Goal: Task Accomplishment & Management: Manage account settings

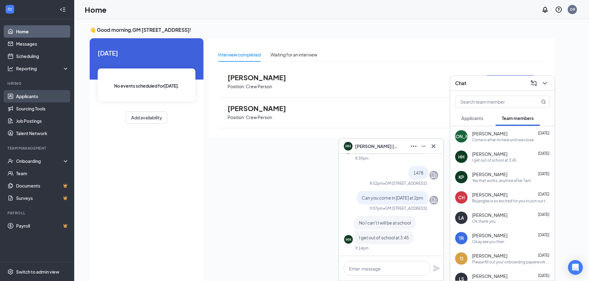
click at [38, 91] on link "Applicants" at bounding box center [42, 96] width 53 height 12
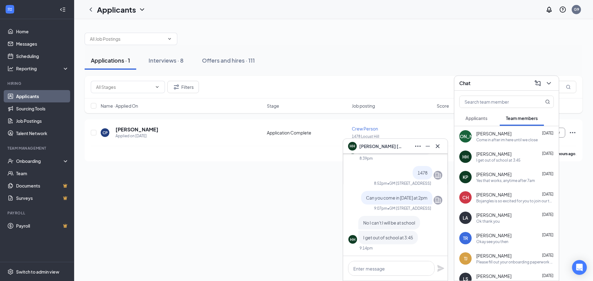
click at [400, 146] on div "HH Henry Hernandez" at bounding box center [395, 147] width 95 height 10
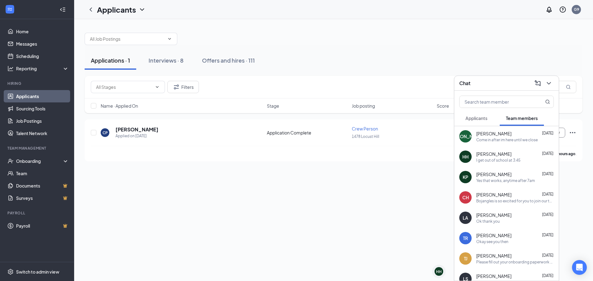
click at [498, 77] on div "Chat" at bounding box center [507, 83] width 104 height 15
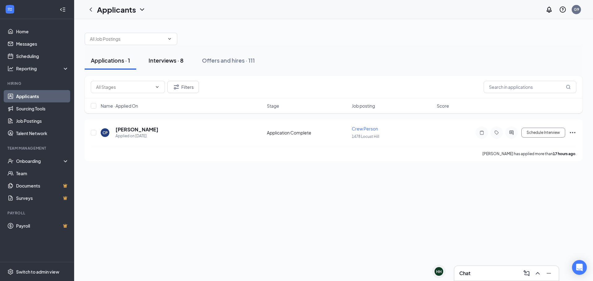
click at [167, 60] on div "Interviews · 8" at bounding box center [166, 61] width 35 height 8
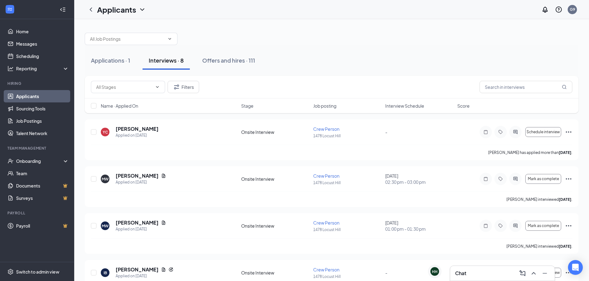
click at [406, 107] on span "Interview Schedule" at bounding box center [404, 106] width 39 height 6
click at [404, 108] on span "Interview Schedule" at bounding box center [404, 106] width 39 height 6
click at [92, 131] on input "checkbox" at bounding box center [94, 132] width 6 height 6
checkbox input "true"
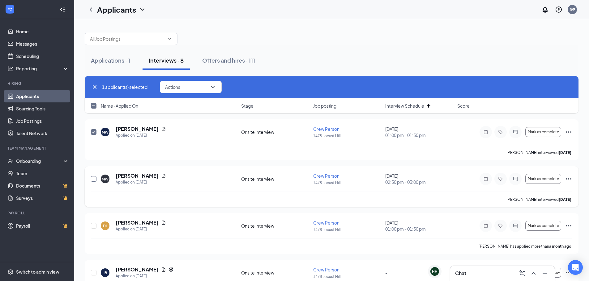
click at [92, 180] on input "checkbox" at bounding box center [94, 179] width 6 height 6
checkbox input "true"
click at [186, 88] on button "Actions" at bounding box center [191, 87] width 62 height 12
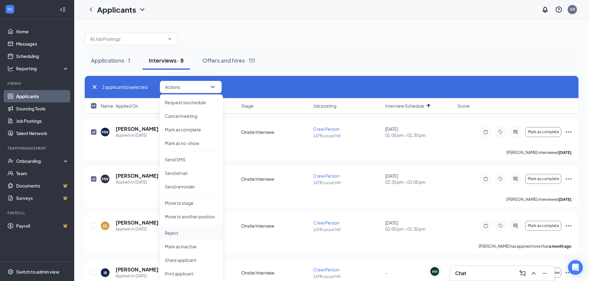
click at [181, 231] on p "Reject" at bounding box center [191, 233] width 53 height 6
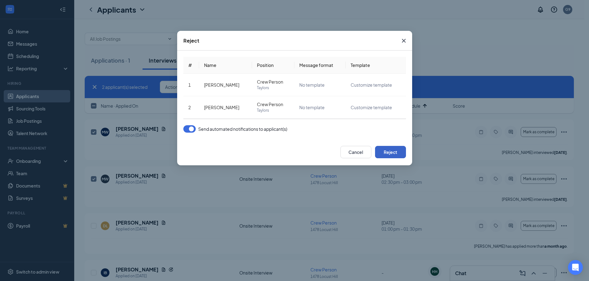
click at [395, 152] on button "Reject" at bounding box center [390, 152] width 31 height 12
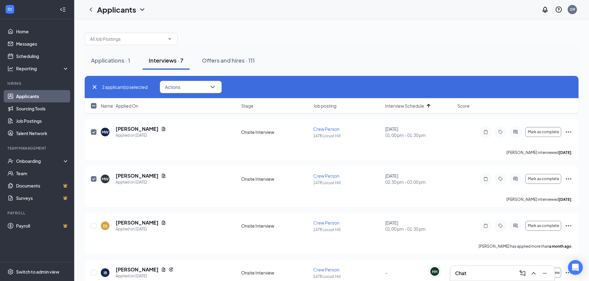
checkbox input "false"
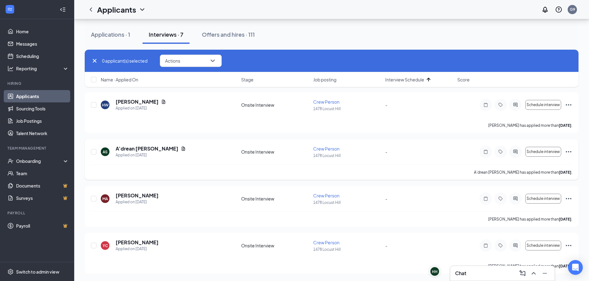
scroll to position [28, 0]
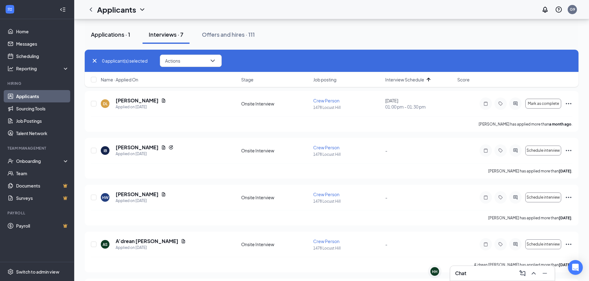
click at [128, 36] on div "Applications · 1" at bounding box center [110, 35] width 39 height 8
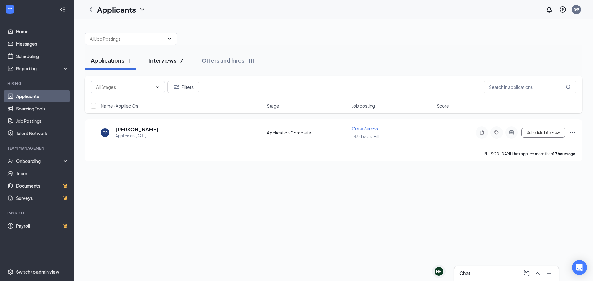
click at [171, 57] on div "Interviews · 7" at bounding box center [166, 61] width 35 height 8
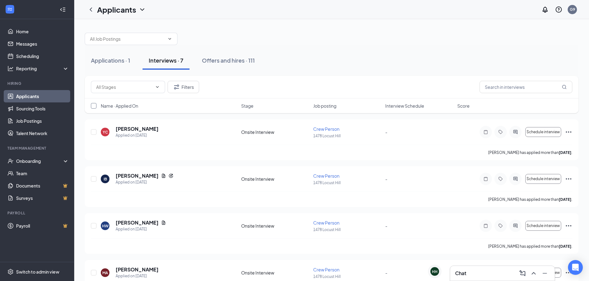
click at [92, 108] on input "checkbox" at bounding box center [94, 106] width 6 height 6
checkbox input "true"
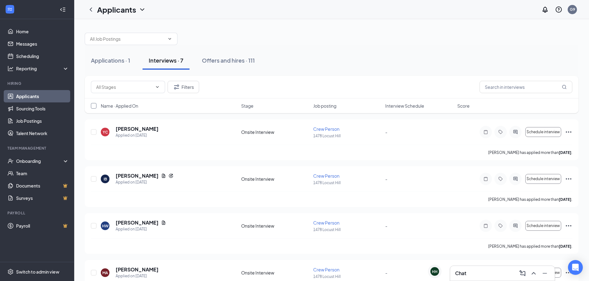
checkbox input "true"
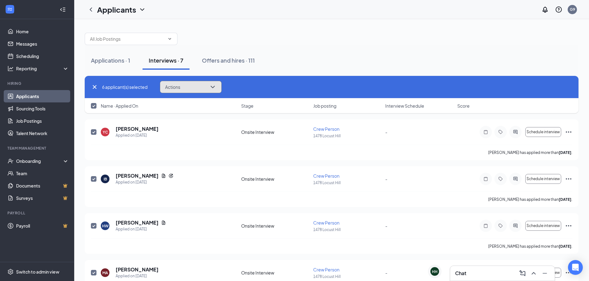
click at [208, 87] on button "Actions" at bounding box center [191, 87] width 62 height 12
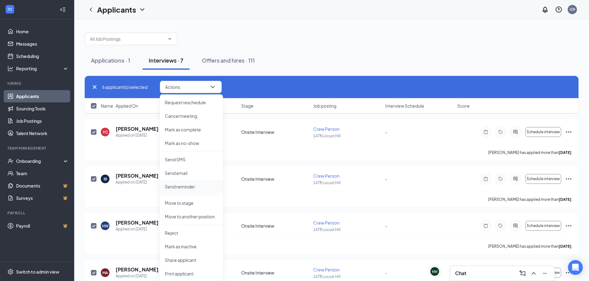
click at [185, 189] on p "Send reminder" at bounding box center [191, 187] width 53 height 6
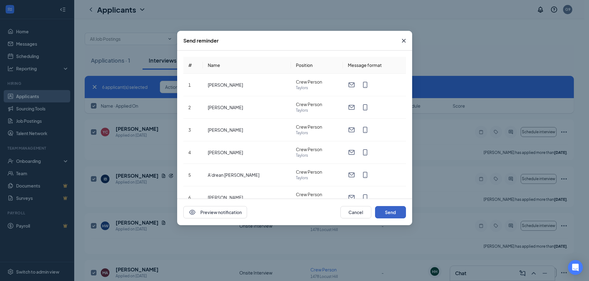
click at [389, 214] on button "Send" at bounding box center [390, 212] width 31 height 12
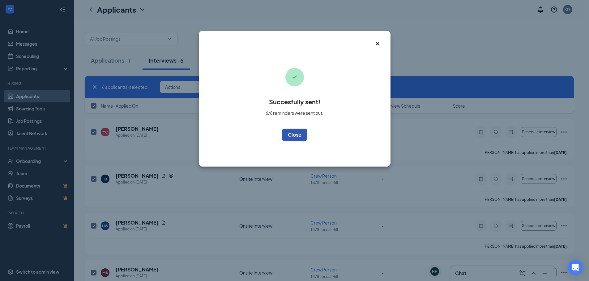
click at [290, 135] on button "OK" at bounding box center [294, 135] width 25 height 12
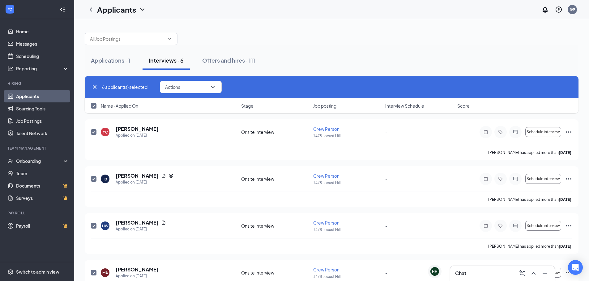
click at [472, 277] on div "Chat" at bounding box center [502, 274] width 95 height 10
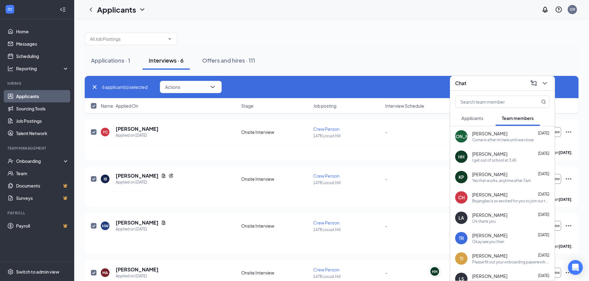
click at [506, 163] on div "I get out of school at 3:45" at bounding box center [494, 160] width 44 height 5
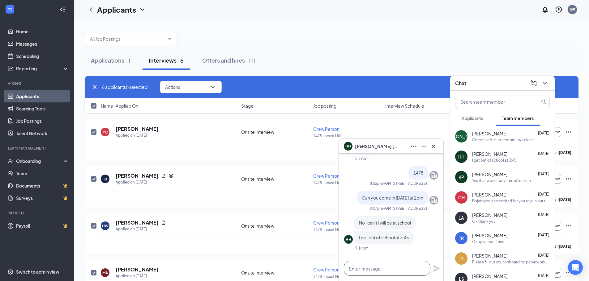
click at [390, 271] on textarea at bounding box center [387, 268] width 87 height 15
type textarea "V"
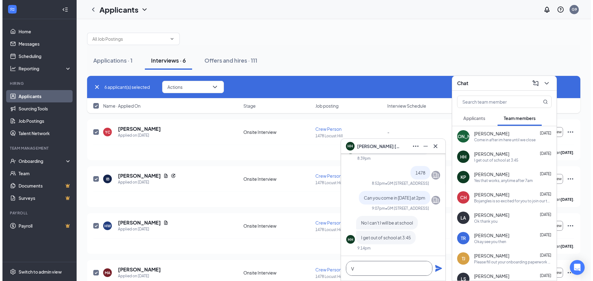
scroll to position [0, 0]
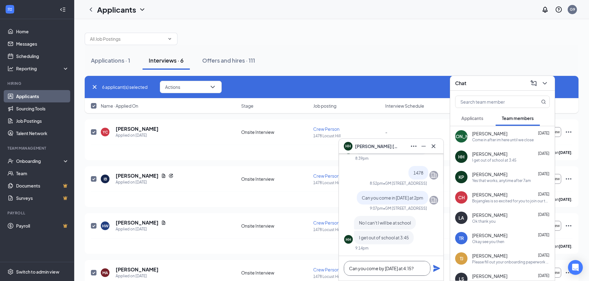
click at [420, 272] on textarea "Can you come by today at 4:15?" at bounding box center [387, 268] width 87 height 15
type textarea "Can you come by today at 4-4:15?"
click at [435, 268] on icon "Plane" at bounding box center [436, 268] width 7 height 7
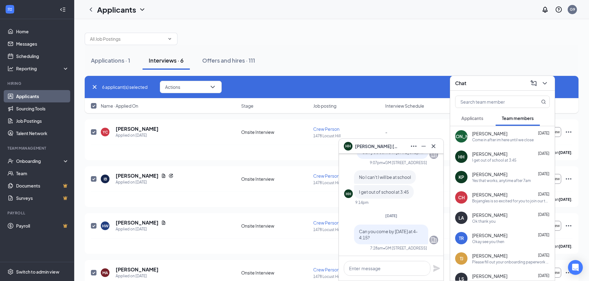
click at [500, 123] on button "Team members" at bounding box center [517, 118] width 44 height 15
click at [497, 133] on span "Jorge Aguilar" at bounding box center [489, 134] width 35 height 6
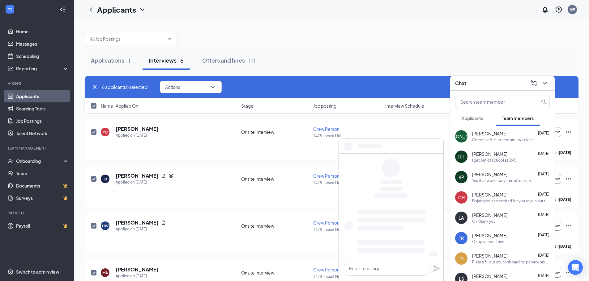
click at [497, 133] on span "Jorge Aguilar" at bounding box center [489, 134] width 35 height 6
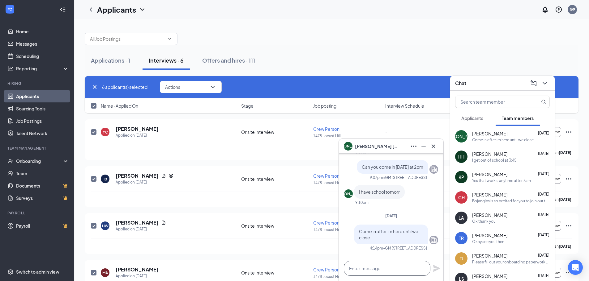
click at [388, 267] on textarea at bounding box center [387, 268] width 87 height 15
paste textarea "Can you come by today at 4-4:15?"
type textarea "Can you come by today at 4-4:15?"
click at [436, 271] on icon "Plane" at bounding box center [436, 268] width 7 height 7
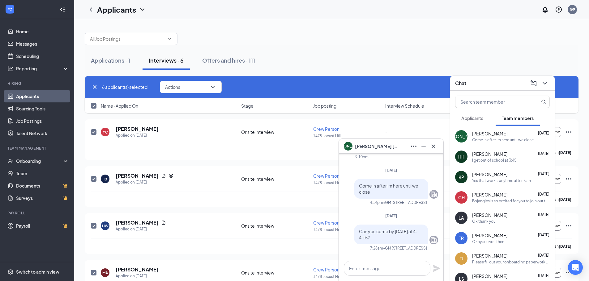
click at [381, 141] on div "JA Jorge Aguilar" at bounding box center [391, 146] width 104 height 15
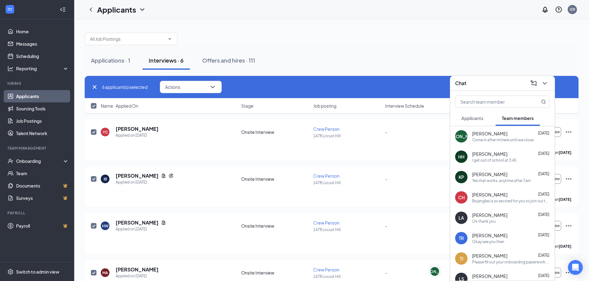
click at [482, 80] on div "Chat" at bounding box center [502, 83] width 95 height 10
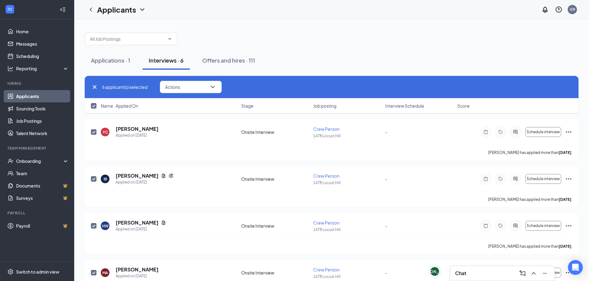
click at [270, 84] on div "6 applicant(s) selected Actions Request reschedule Cancel meeting Mark as compl…" at bounding box center [331, 87] width 481 height 12
click at [373, 230] on p "1478 Locust Hill" at bounding box center [347, 229] width 68 height 5
click at [93, 66] on button "Applications · 1" at bounding box center [111, 60] width 52 height 19
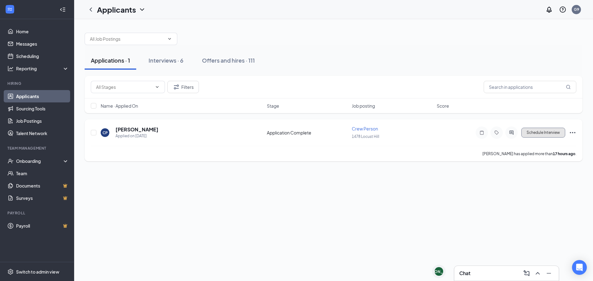
click at [534, 137] on button "Schedule Interview" at bounding box center [544, 133] width 44 height 10
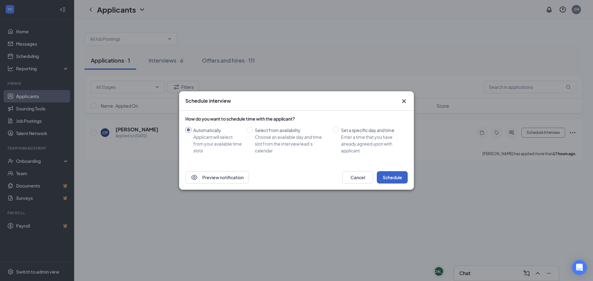
click at [379, 174] on button "Schedule" at bounding box center [392, 177] width 31 height 12
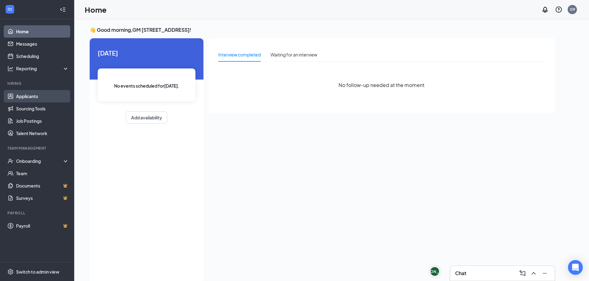
click at [41, 94] on link "Applicants" at bounding box center [42, 96] width 53 height 12
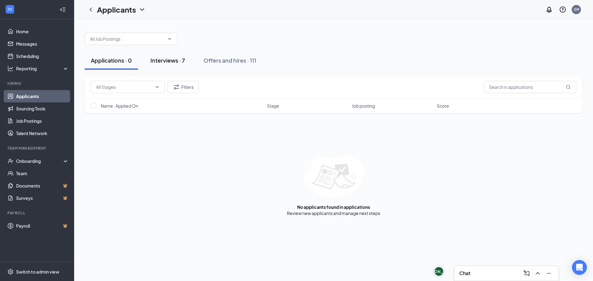
click at [179, 60] on div "Interviews · 7" at bounding box center [167, 61] width 35 height 8
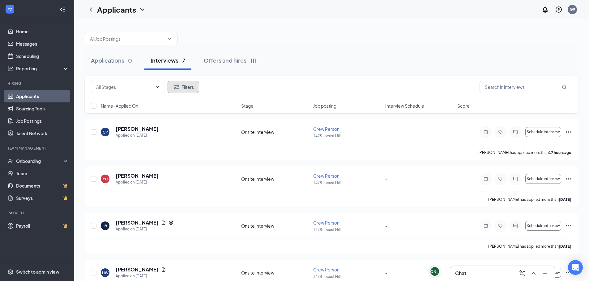
click at [187, 84] on button "Filters" at bounding box center [183, 87] width 32 height 12
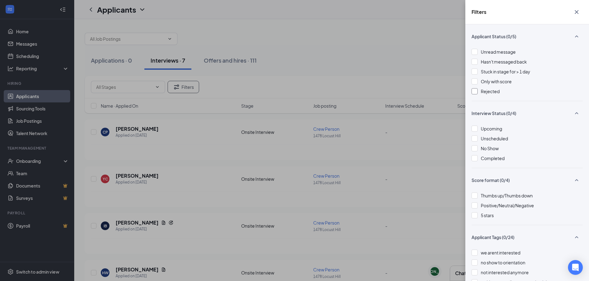
click at [493, 94] on span "Rejected" at bounding box center [489, 92] width 19 height 6
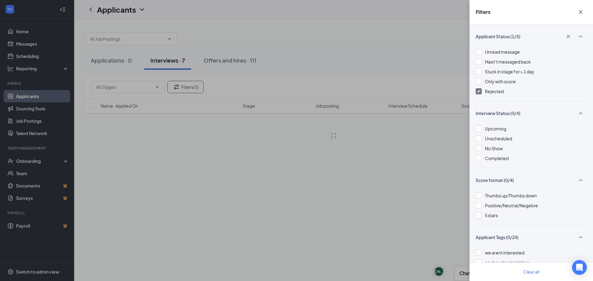
drag, startPoint x: 411, startPoint y: 97, endPoint x: 407, endPoint y: 97, distance: 4.3
click at [411, 97] on div "Filters Applicant Status (1/5) Unread message Hasn't messaged back Stuck in sta…" at bounding box center [296, 140] width 593 height 281
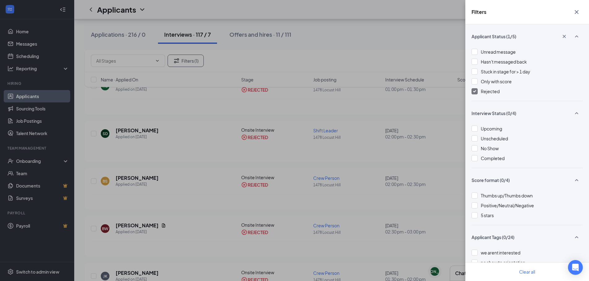
scroll to position [309, 0]
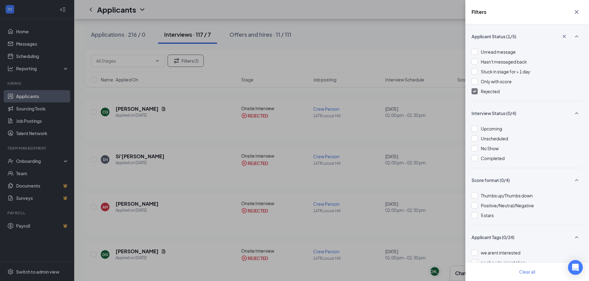
click at [478, 91] on div "Rejected" at bounding box center [526, 91] width 111 height 7
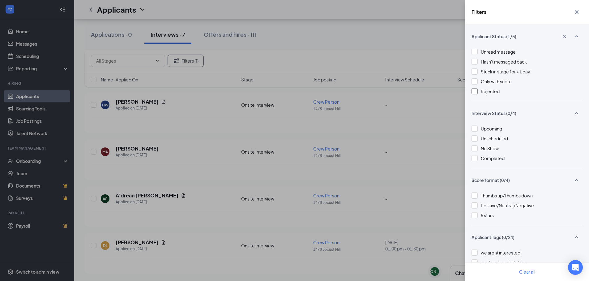
scroll to position [168, 0]
click at [324, 100] on div "Filters Applicant Status (0/5) Unread message Hasn't messaged back Stuck in sta…" at bounding box center [294, 140] width 589 height 281
